Goal: Find specific page/section: Find specific page/section

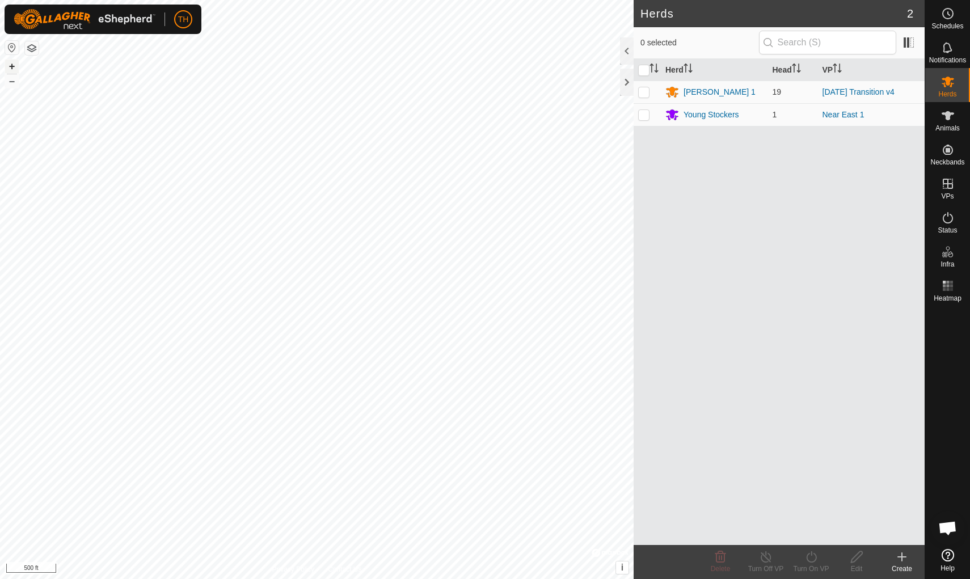
click at [11, 67] on button "+" at bounding box center [12, 67] width 14 height 14
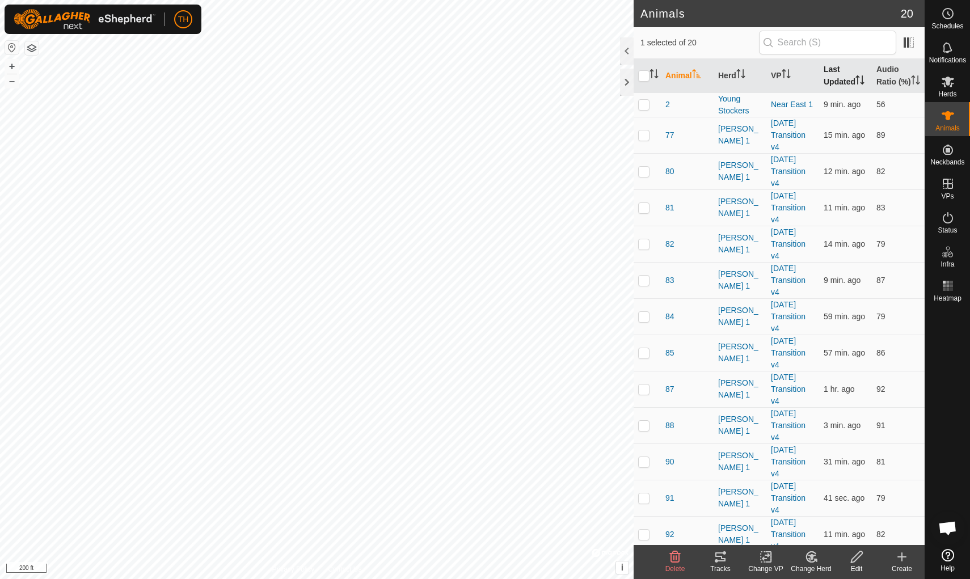
click at [750, 82] on th "Last Updated" at bounding box center [845, 76] width 53 height 34
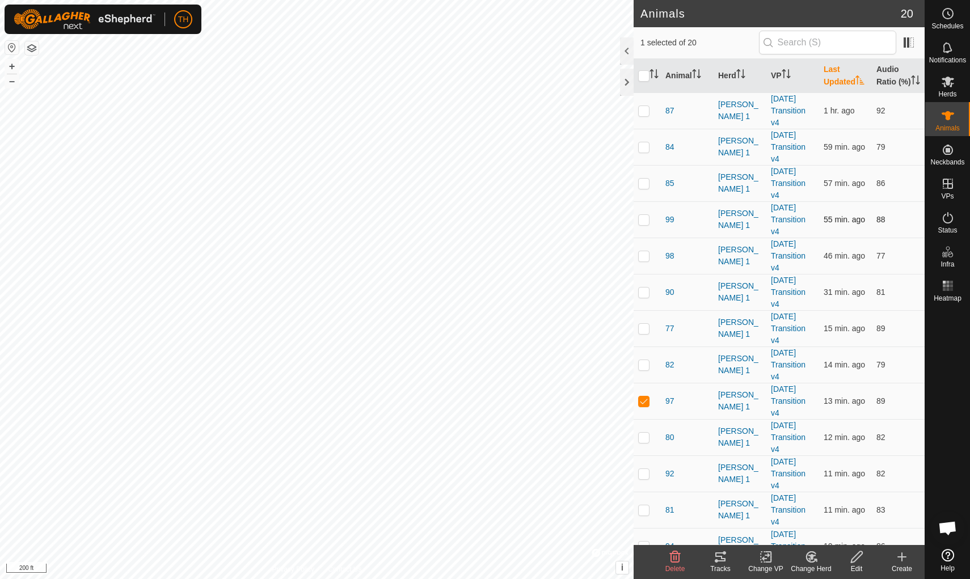
checkbox input "false"
checkbox input "true"
click at [12, 63] on button "+" at bounding box center [12, 67] width 14 height 14
click at [12, 67] on button "+" at bounding box center [12, 67] width 14 height 14
click at [719, 503] on icon at bounding box center [721, 557] width 14 height 14
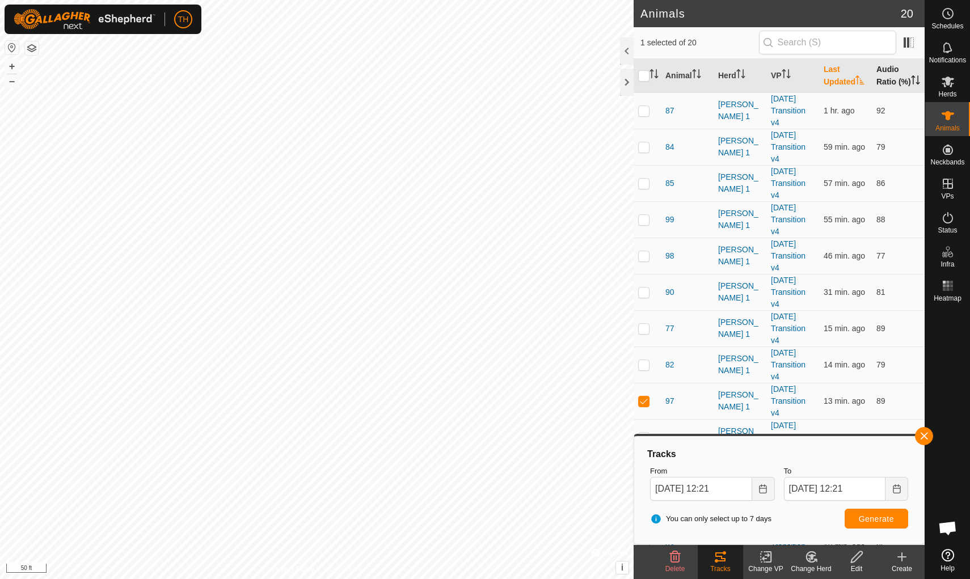
click at [750, 73] on th "Audio Ratio (%)" at bounding box center [898, 76] width 53 height 34
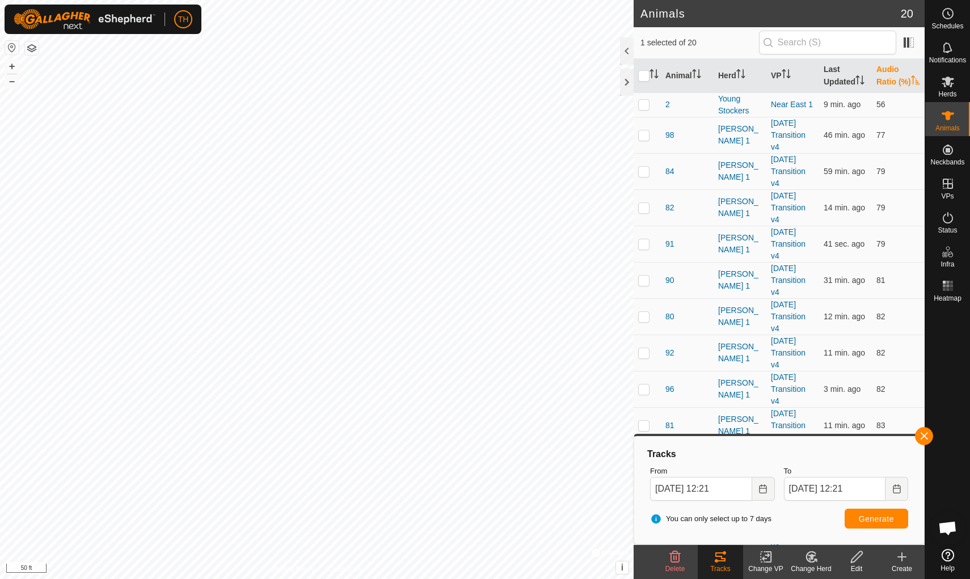
click at [750, 73] on th "Audio Ratio (%)" at bounding box center [898, 76] width 53 height 34
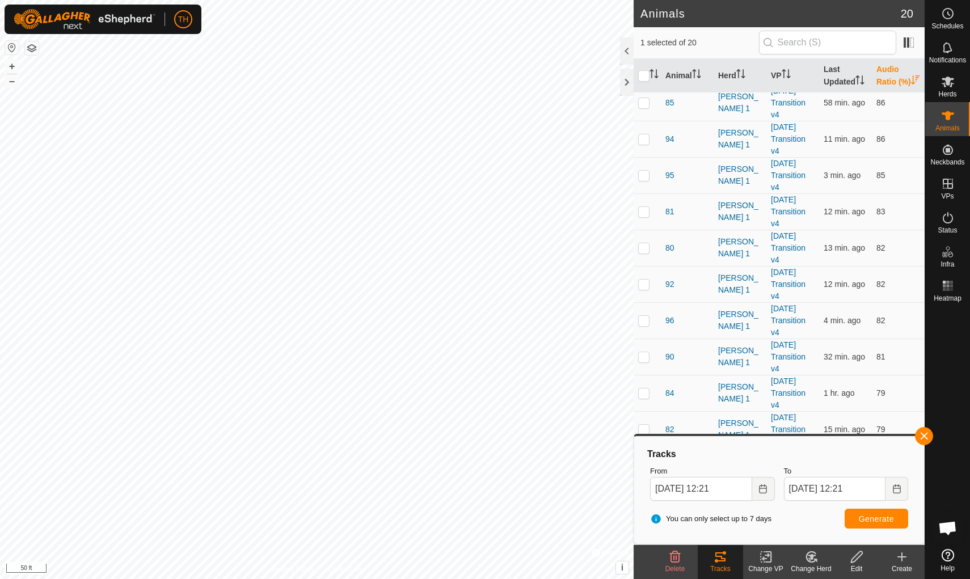
scroll to position [274, 0]
click at [750, 438] on span "button" at bounding box center [923, 436] width 9 height 9
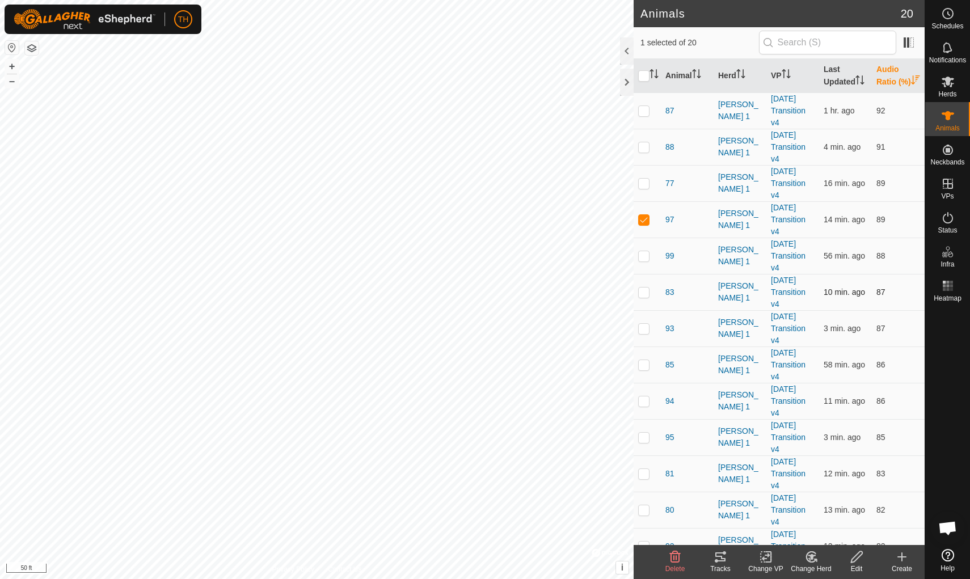
scroll to position [0, 0]
